Goal: Task Accomplishment & Management: Use online tool/utility

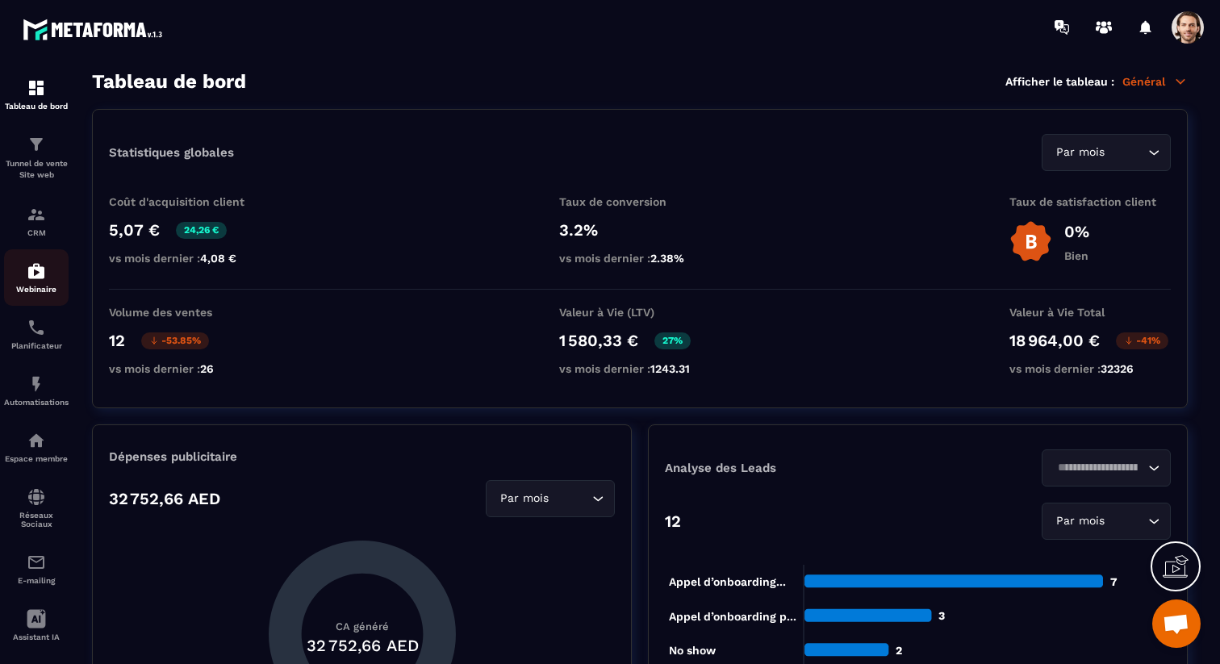
click at [43, 294] on p "Webinaire" at bounding box center [36, 289] width 65 height 9
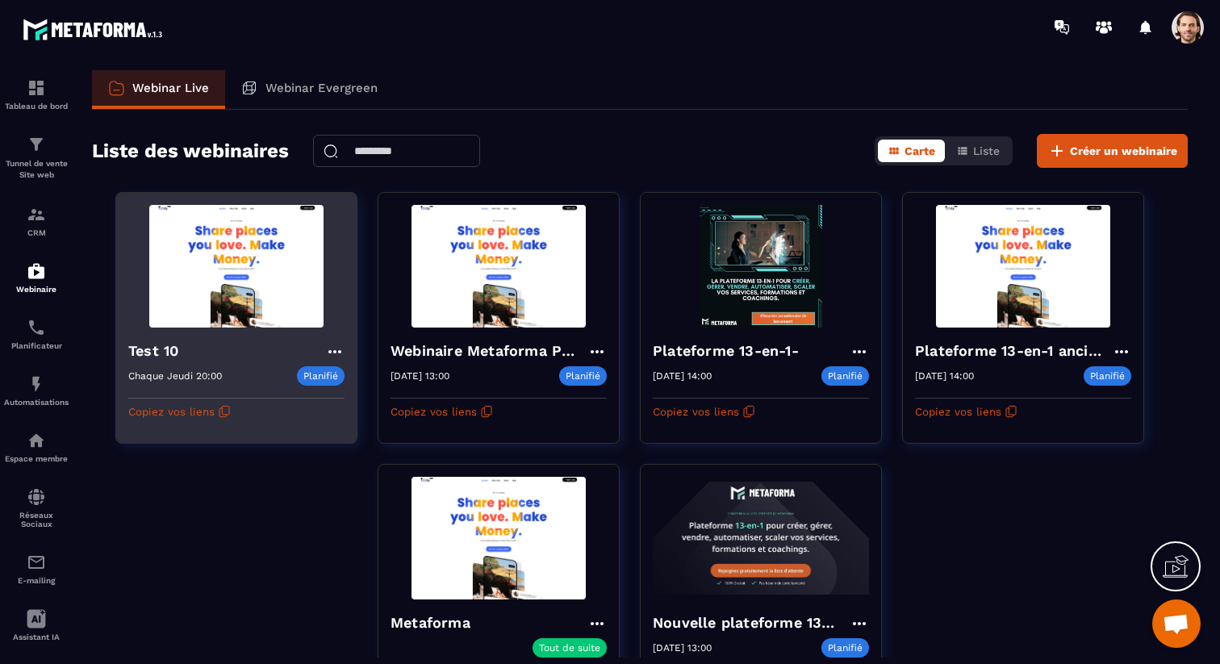
click at [340, 352] on icon at bounding box center [334, 351] width 13 height 3
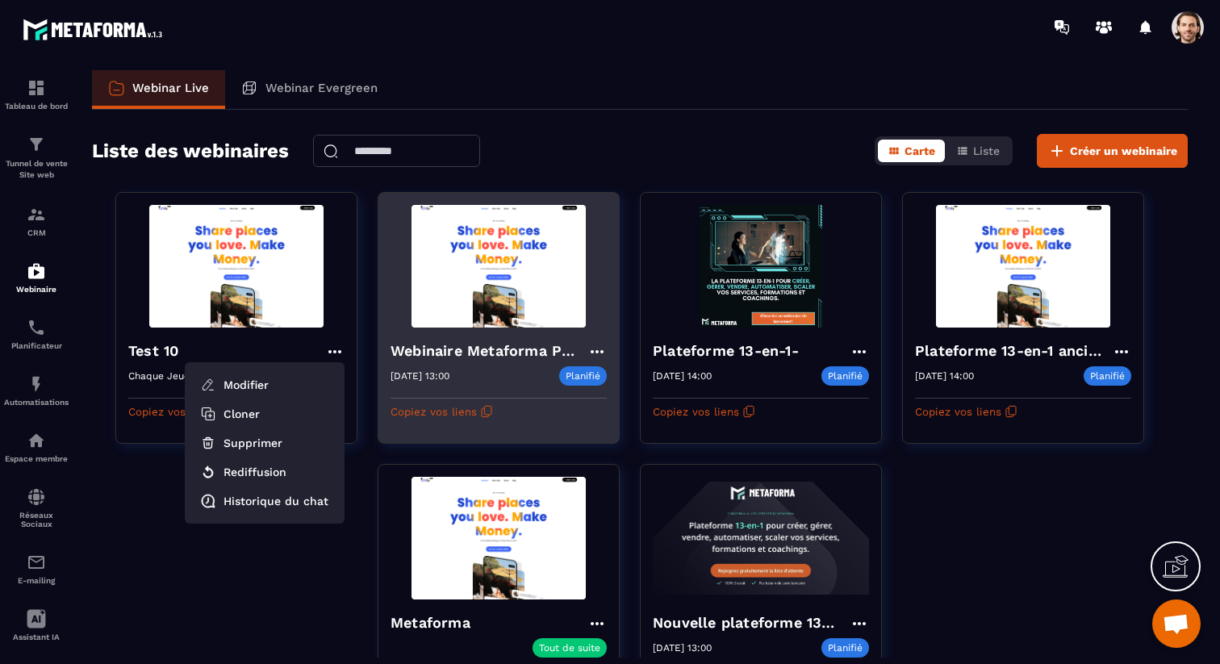
click at [600, 346] on icon at bounding box center [596, 351] width 19 height 19
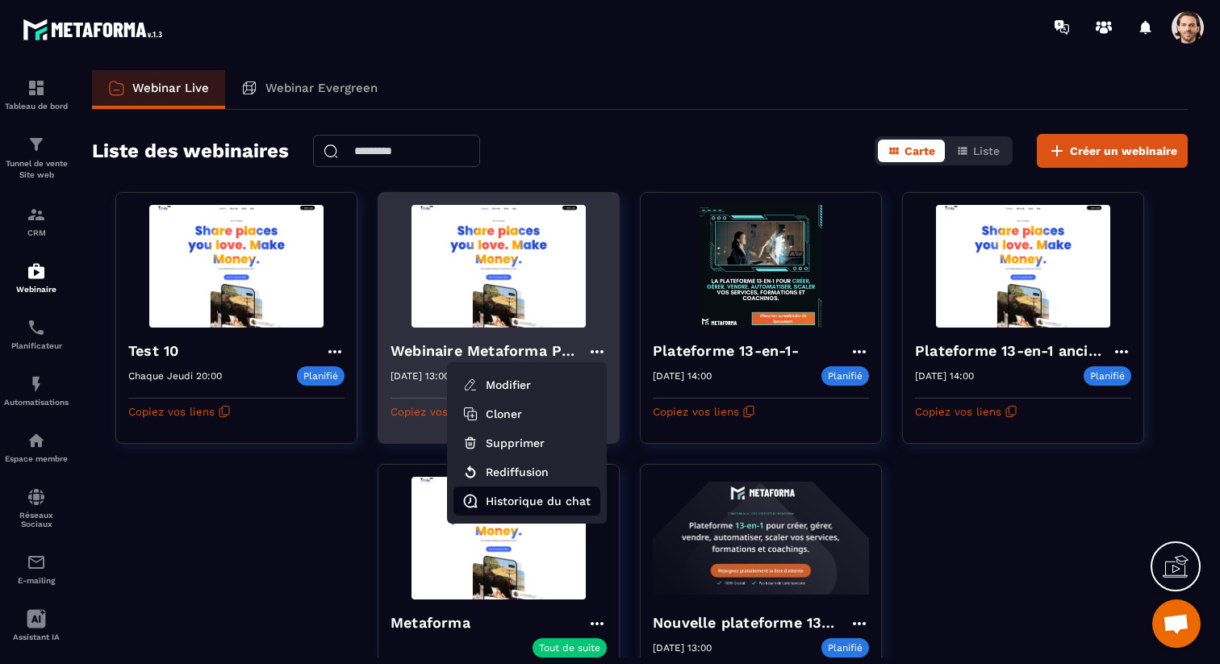
click at [539, 494] on button "Historique du chat" at bounding box center [526, 500] width 147 height 29
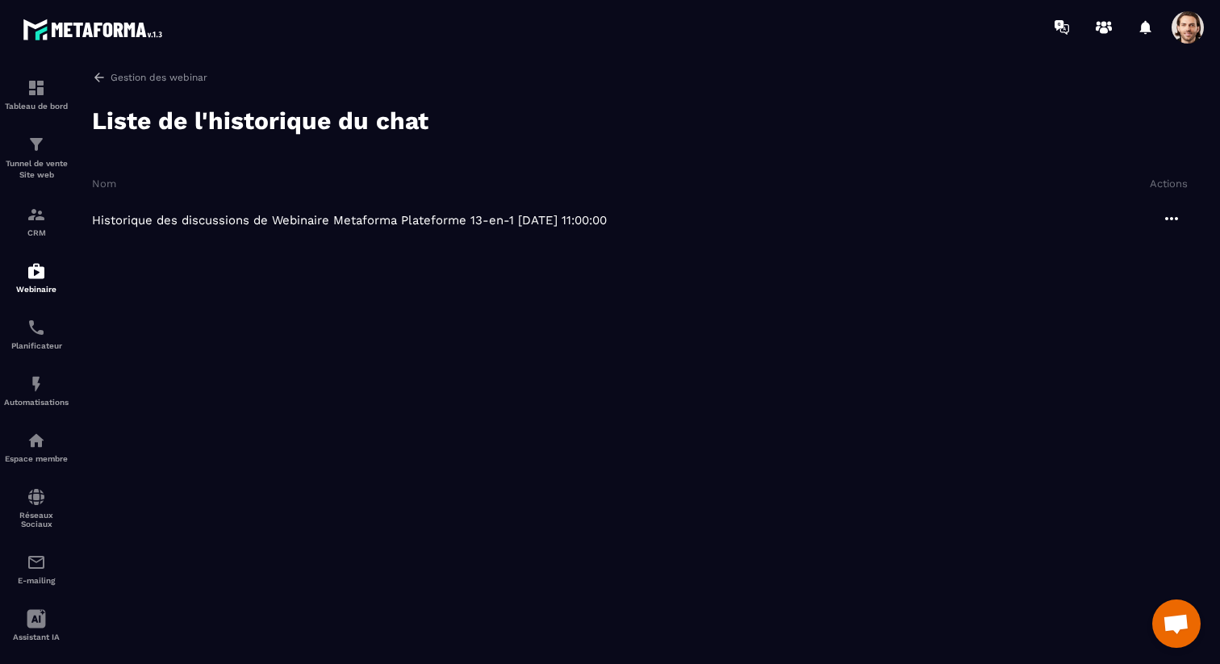
click at [556, 222] on p "Historique des discussions de Webinaire Metaforma Plateforme 13-en-1 [DATE] 11:…" at bounding box center [623, 220] width 1063 height 15
click at [1170, 217] on icon at bounding box center [1171, 218] width 19 height 19
click at [1128, 290] on button "Aperçu" at bounding box center [1126, 292] width 110 height 29
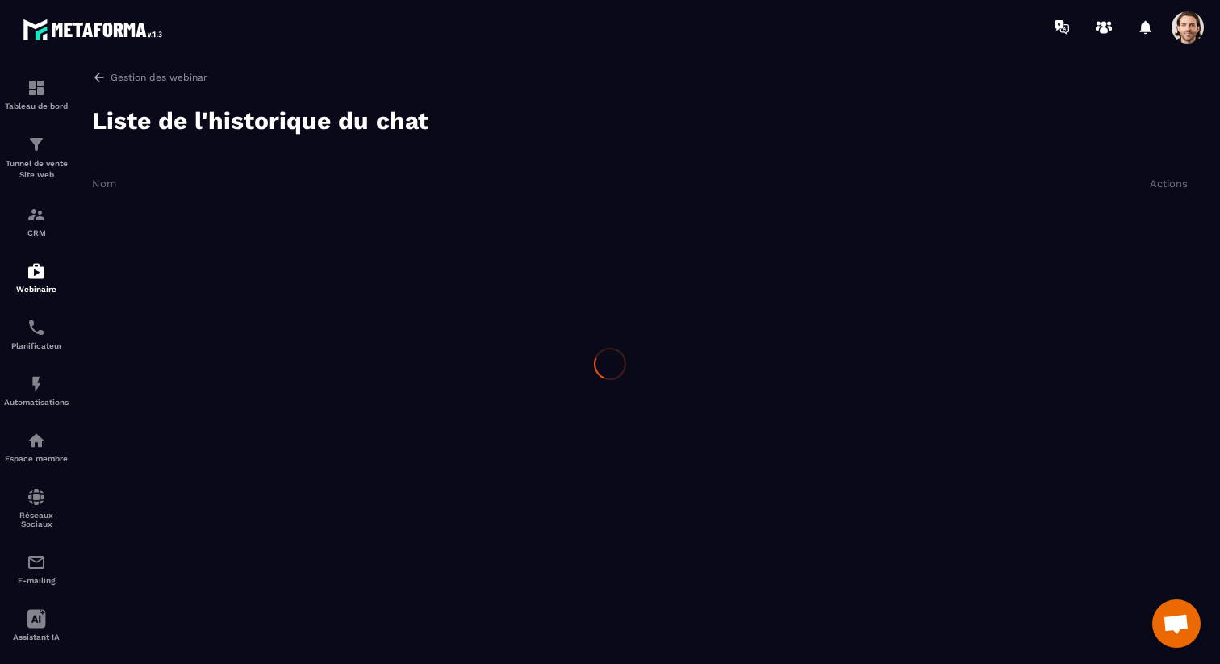
click at [645, 294] on div at bounding box center [610, 364] width 1220 height 620
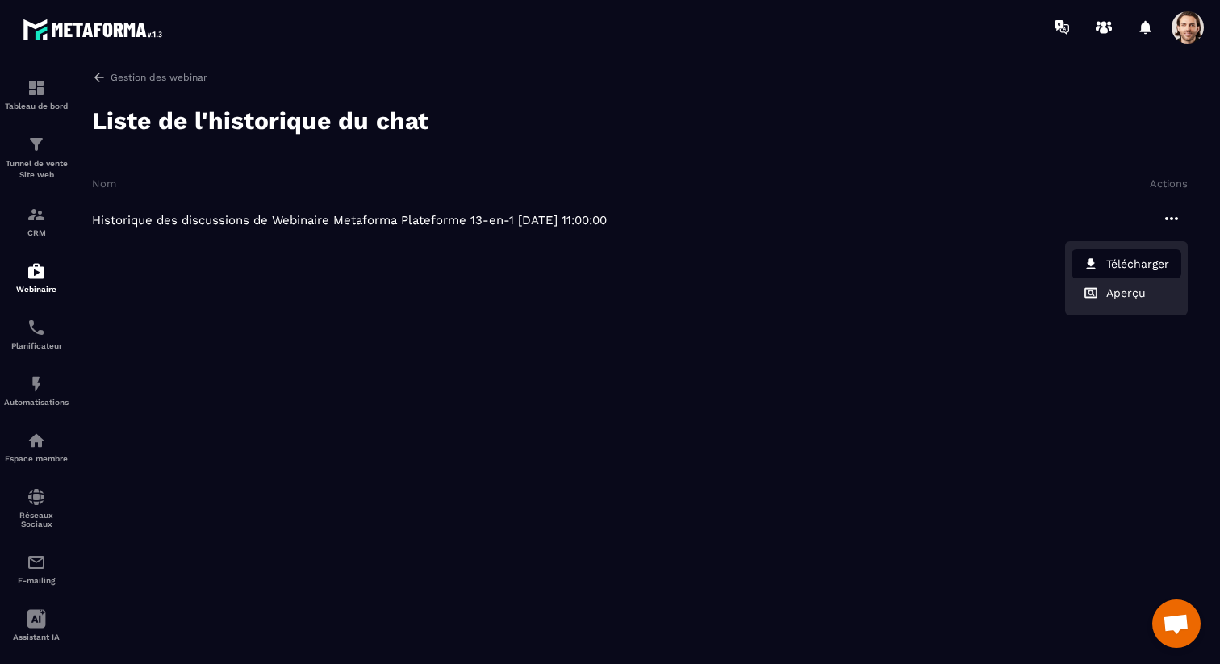
click at [1101, 258] on button "Télécharger" at bounding box center [1126, 263] width 110 height 29
